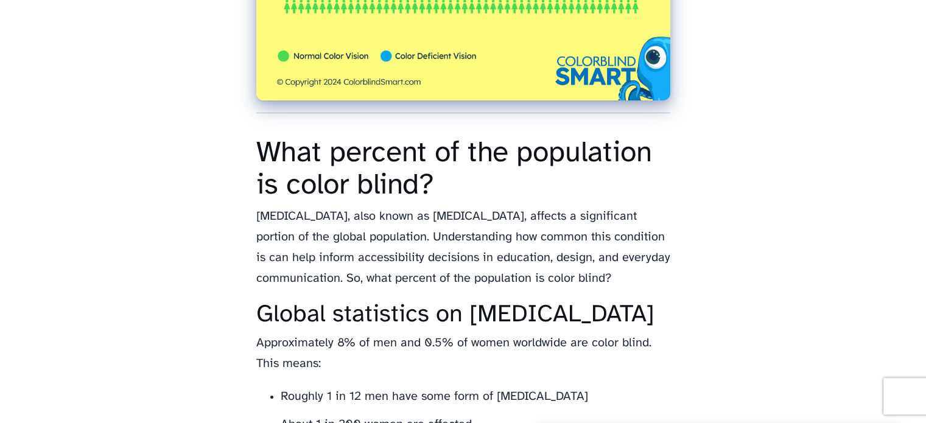
scroll to position [609, 0]
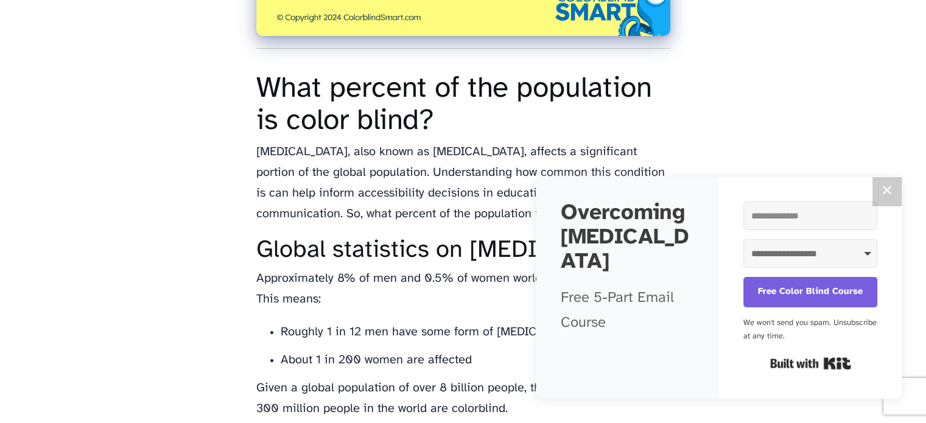
click at [887, 199] on button "✕" at bounding box center [886, 191] width 29 height 29
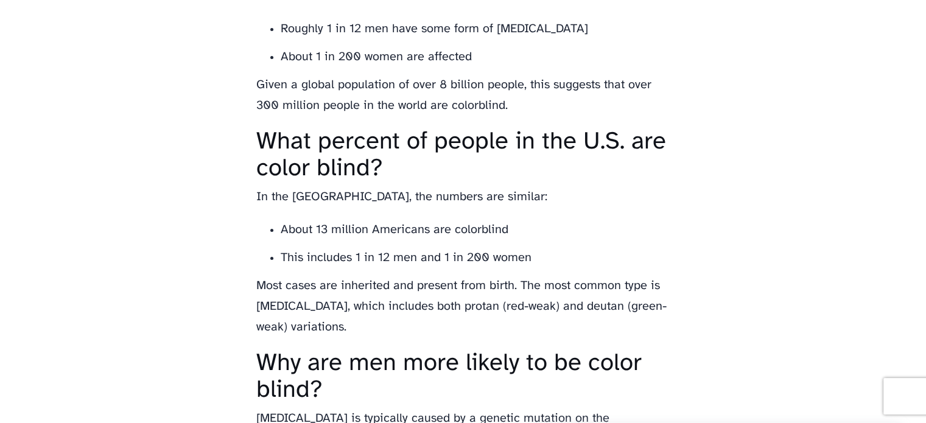
scroll to position [913, 0]
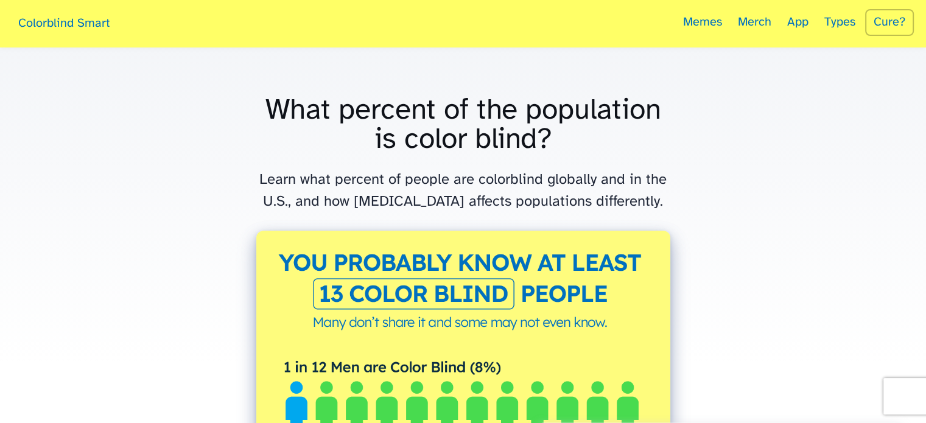
drag, startPoint x: 116, startPoint y: 21, endPoint x: 19, endPoint y: 21, distance: 96.2
click at [19, 21] on nav "Colorblind Smart Memes Merch App Types Cure?" at bounding box center [462, 23] width 901 height 47
copy link "Colorblind Smart"
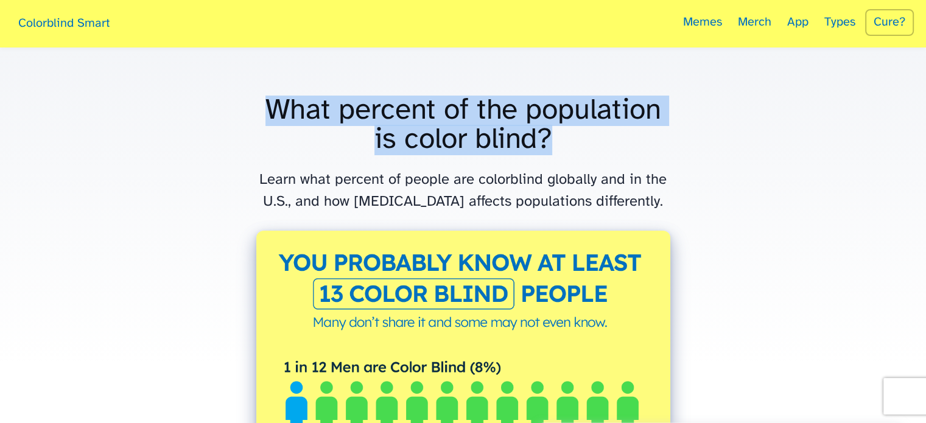
drag, startPoint x: 268, startPoint y: 100, endPoint x: 550, endPoint y: 139, distance: 285.1
click at [550, 139] on h1 "What percent of the population is color blind?" at bounding box center [463, 125] width 414 height 58
copy h1 "What percent of the population is color blind?"
click at [537, 142] on h1 "What percent of the population is color blind?" at bounding box center [463, 125] width 414 height 58
copy h1 "What percent of the population is color blind"
